Goal: Information Seeking & Learning: Learn about a topic

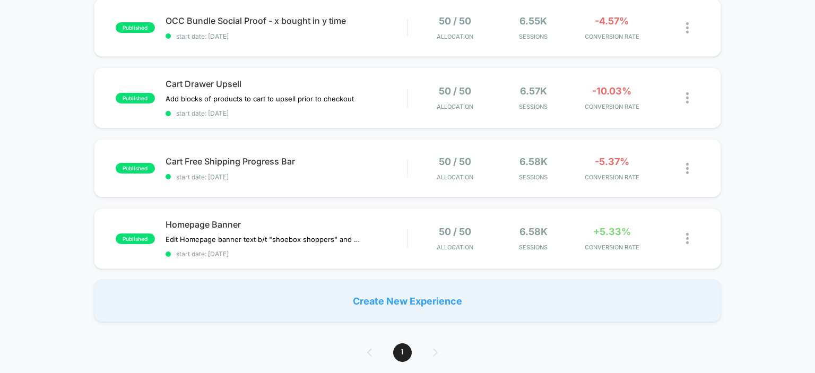
scroll to position [200, 0]
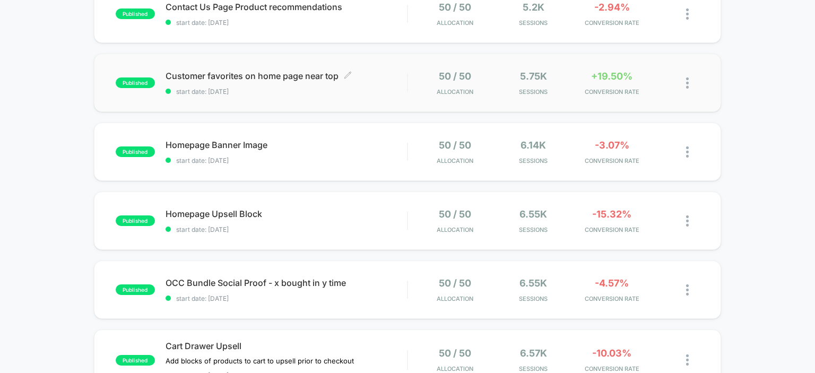
click at [247, 74] on span "Customer favorites on home page near top Click to edit experience details" at bounding box center [286, 76] width 242 height 11
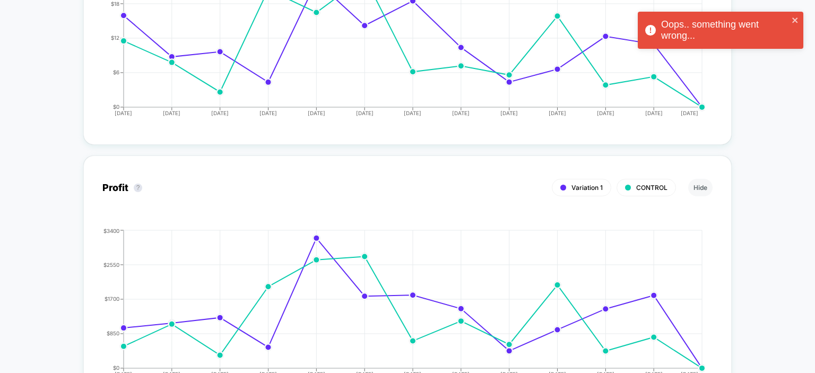
scroll to position [1019, 0]
click at [796, 20] on icon "close" at bounding box center [794, 20] width 5 height 5
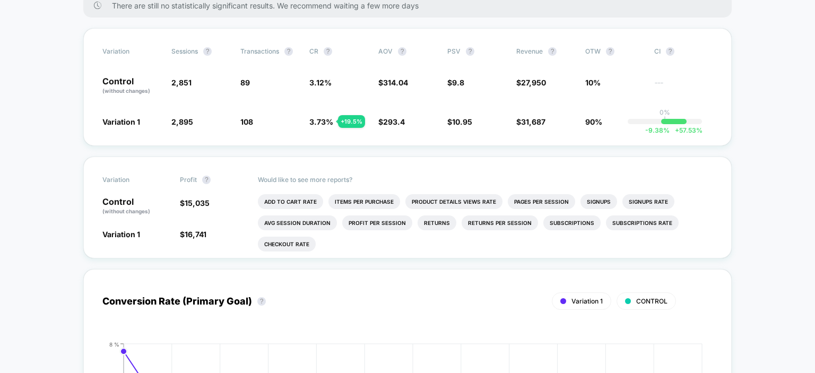
scroll to position [0, 0]
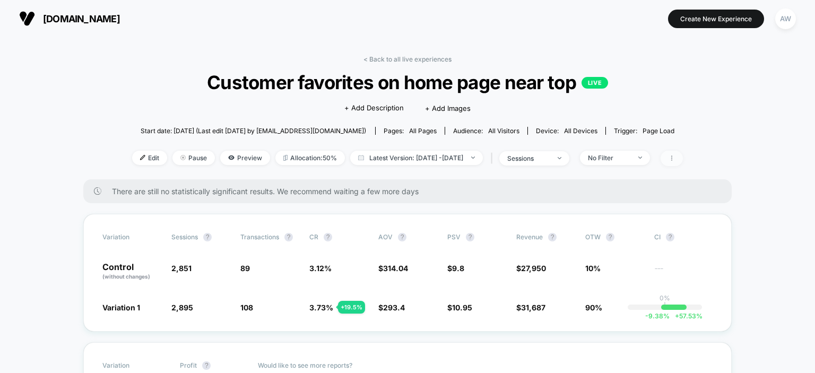
click at [683, 154] on span at bounding box center [671, 158] width 22 height 15
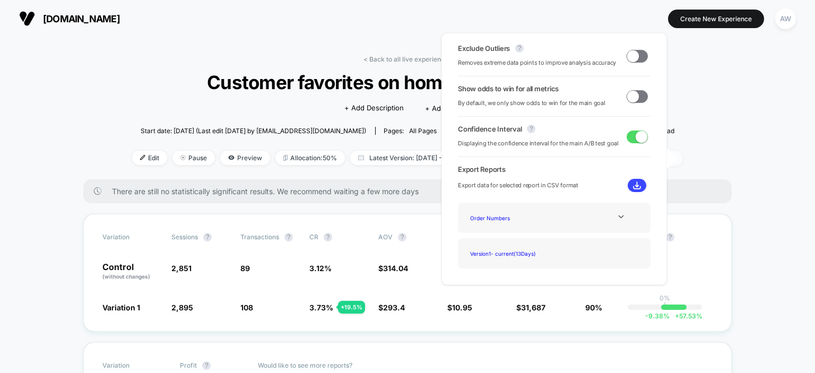
click at [675, 156] on icon at bounding box center [671, 158] width 6 height 6
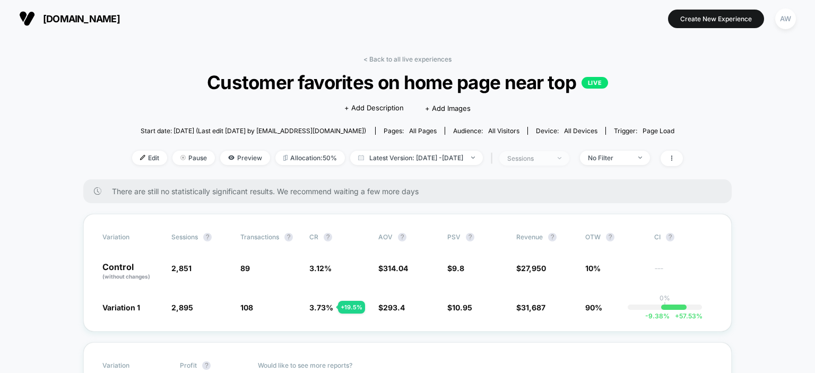
click at [550, 160] on div "sessions" at bounding box center [528, 158] width 42 height 8
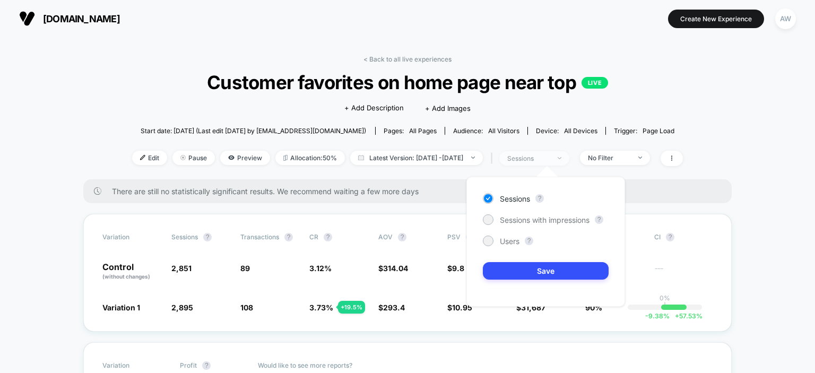
click at [550, 160] on div "sessions" at bounding box center [528, 158] width 42 height 8
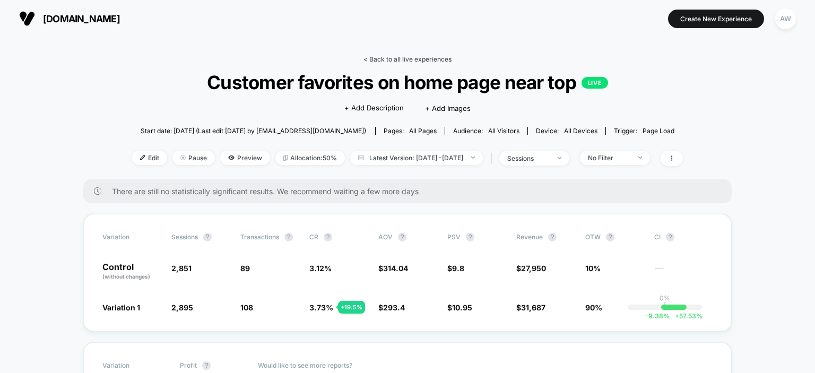
click at [423, 58] on link "< Back to all live experiences" at bounding box center [407, 59] width 88 height 8
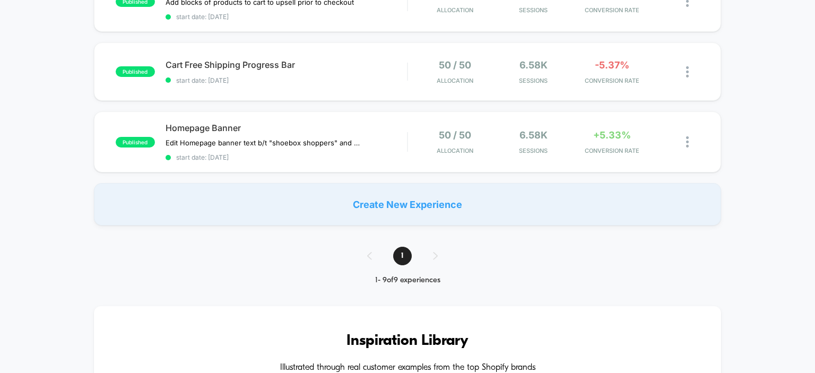
scroll to position [559, 0]
click at [206, 124] on span "Homepage Banner" at bounding box center [286, 127] width 242 height 11
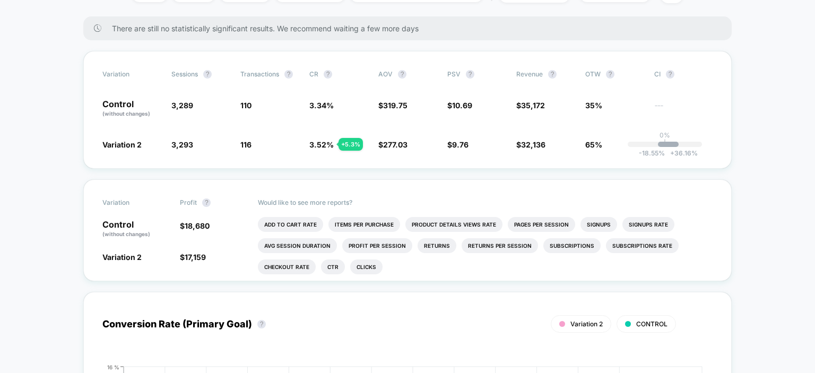
scroll to position [180, 0]
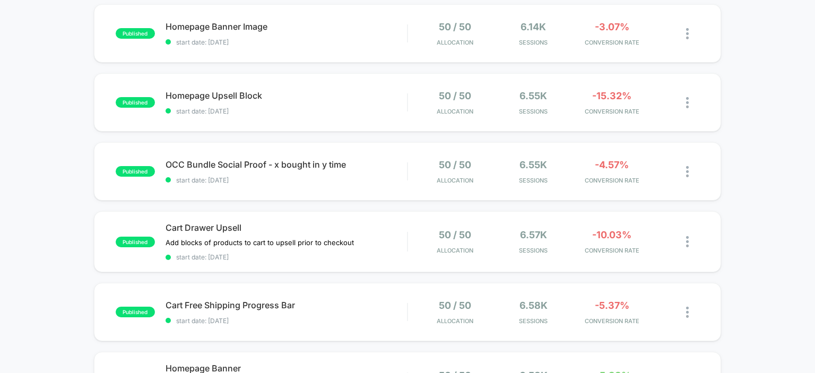
scroll to position [456, 0]
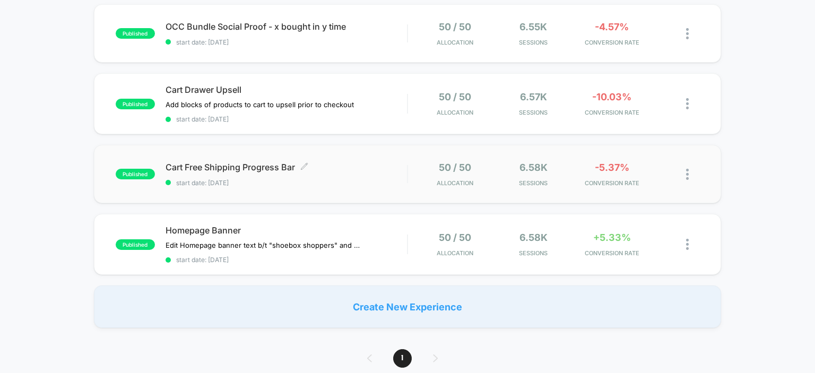
click at [234, 169] on span "Cart Free Shipping Progress Bar Click to edit experience details" at bounding box center [286, 167] width 242 height 11
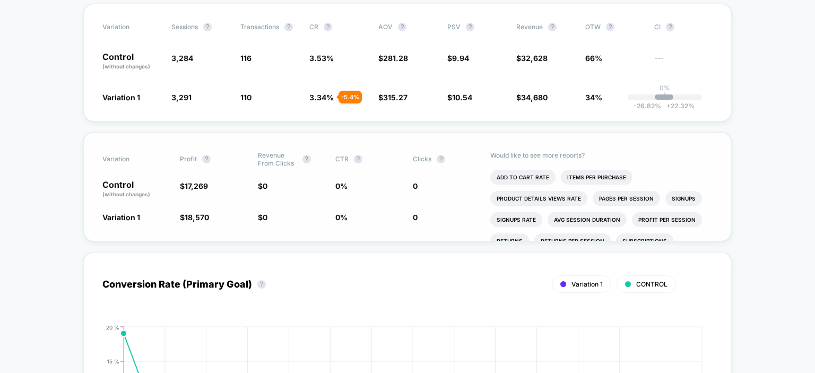
scroll to position [150, 0]
